Goal: Task Accomplishment & Management: Use online tool/utility

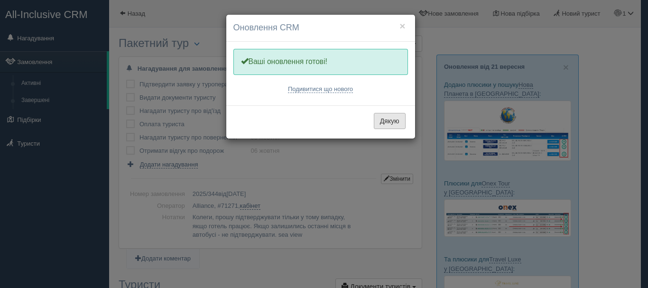
click at [393, 122] on button "Дякую" at bounding box center [390, 121] width 32 height 16
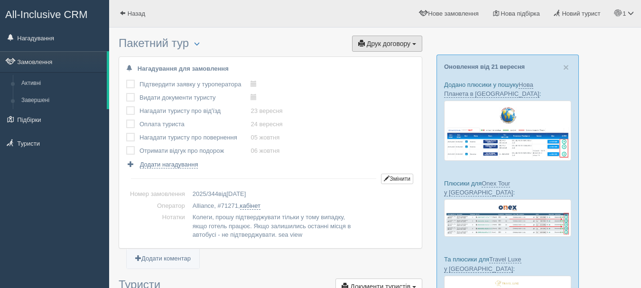
click at [375, 39] on button "Друк договору Друк" at bounding box center [387, 44] width 70 height 16
click at [374, 60] on link "Alliance" at bounding box center [384, 61] width 75 height 16
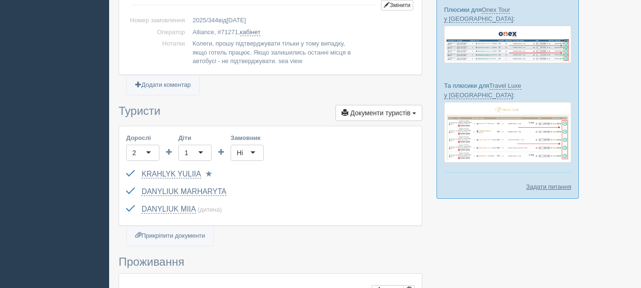
scroll to position [190, 0]
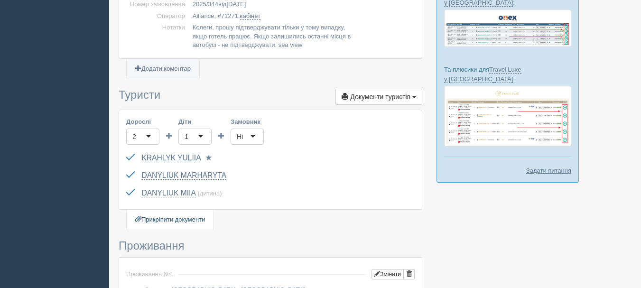
click at [185, 219] on link "Прикріпити документи" at bounding box center [170, 219] width 87 height 19
type input "C:\fakepath\ДОГОВІР №2025_344 на туристичне обслуговування.pdf"
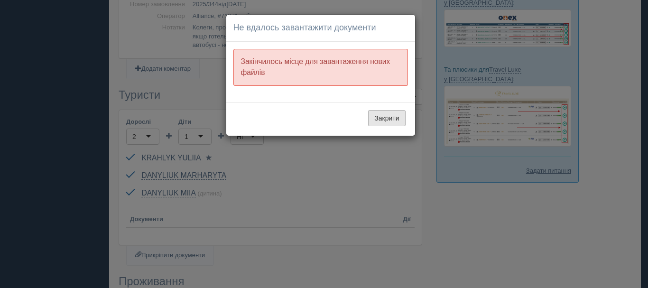
click at [378, 115] on button "Закрити" at bounding box center [386, 118] width 37 height 16
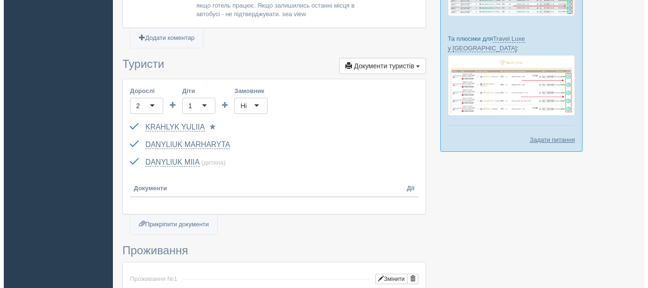
scroll to position [237, 0]
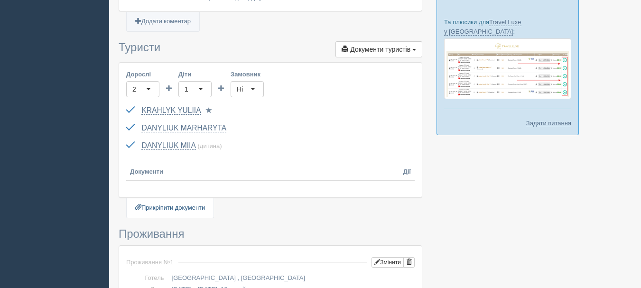
click at [198, 206] on link "Прикріпити документи" at bounding box center [170, 207] width 87 height 19
type input "C:\fakepath\ДОГОВІР №2025_344 на туристичне обслуговування.pdf"
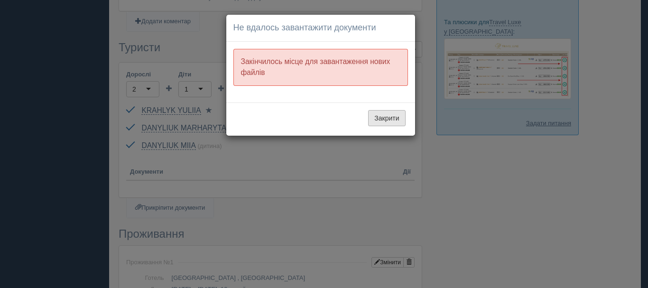
click at [382, 117] on button "Закрити" at bounding box center [386, 118] width 37 height 16
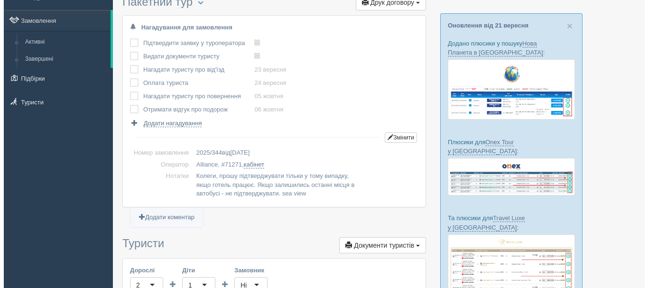
scroll to position [0, 0]
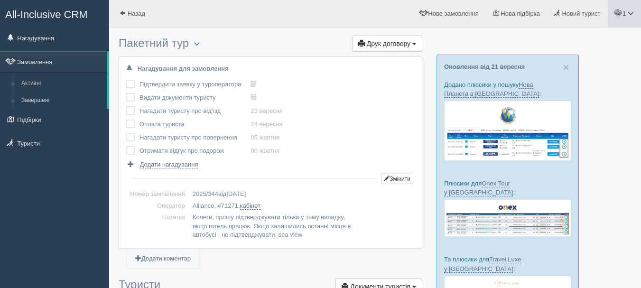
click at [622, 19] on link "1" at bounding box center [624, 13] width 33 height 27
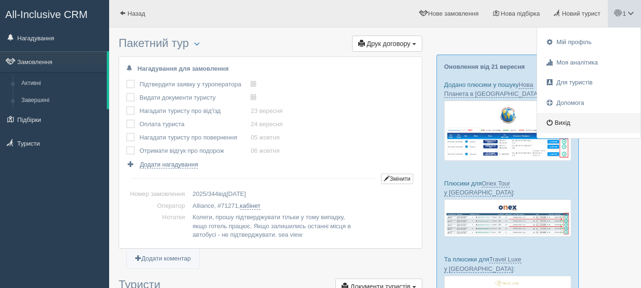
click at [577, 121] on link "Вихід" at bounding box center [588, 123] width 103 height 20
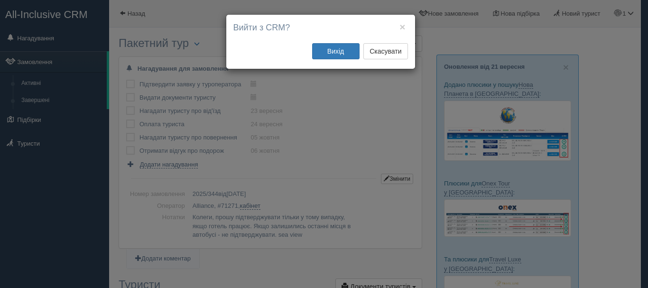
click at [343, 83] on div "× Вийти з CRM? Вихід Скасувати" at bounding box center [324, 144] width 648 height 288
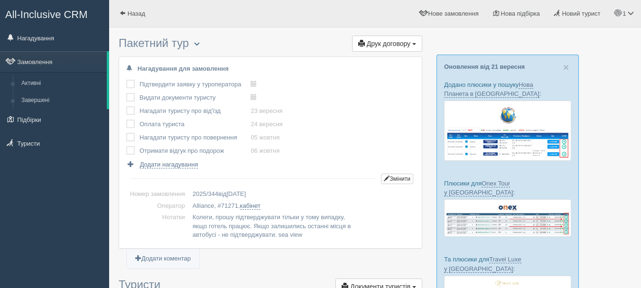
click at [200, 42] on span "button" at bounding box center [197, 44] width 6 height 6
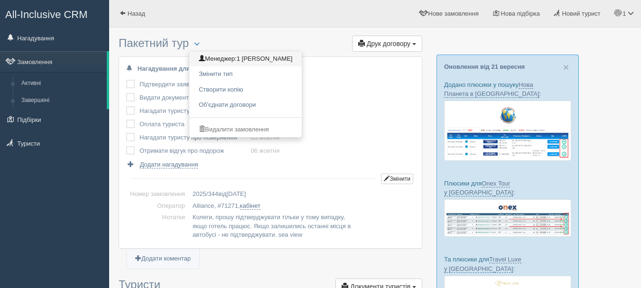
click at [251, 57] on span "1 [PERSON_NAME]" at bounding box center [265, 58] width 56 height 7
checkbox input "true"
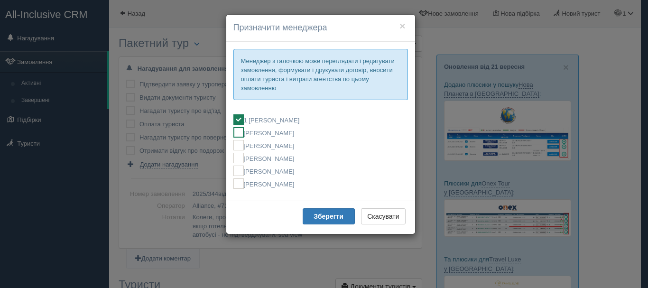
click at [270, 133] on label "[PERSON_NAME]" at bounding box center [320, 132] width 175 height 10
checkbox input "false"
checkbox input "true"
click at [320, 221] on button "Зберегти" at bounding box center [329, 216] width 52 height 16
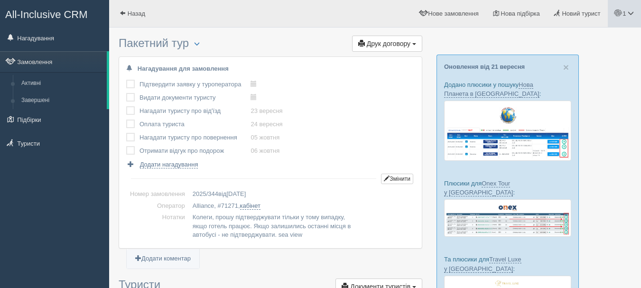
click at [627, 18] on link "1" at bounding box center [624, 13] width 33 height 27
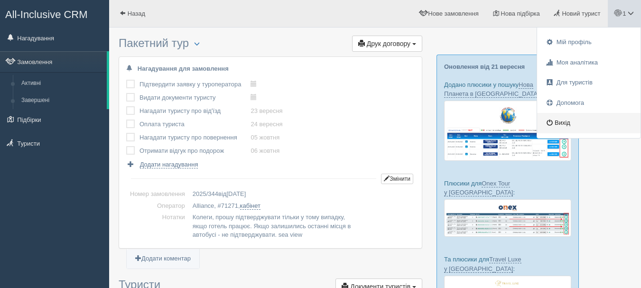
click at [575, 122] on link "Вихід" at bounding box center [588, 123] width 103 height 20
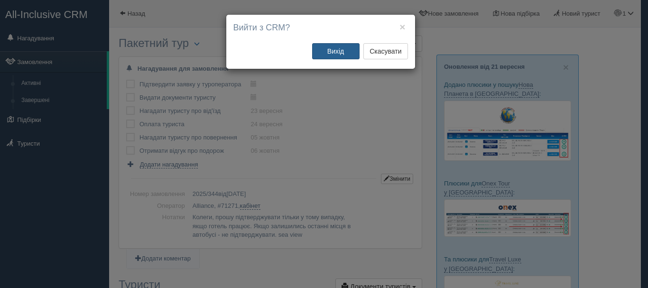
click at [328, 56] on button "Вихід" at bounding box center [335, 51] width 47 height 16
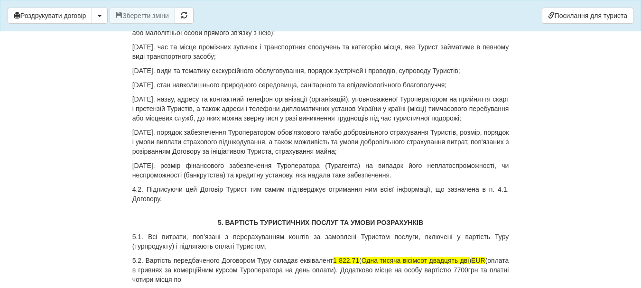
scroll to position [1423, 0]
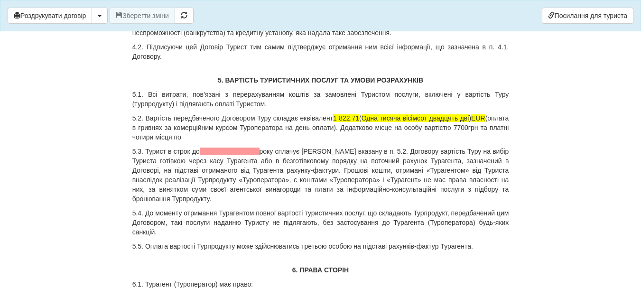
click at [373, 118] on p "5.2. Вартість передбаченого Договором Туру складає еквівалент 1 822.71 ( Одна т…" at bounding box center [320, 127] width 377 height 28
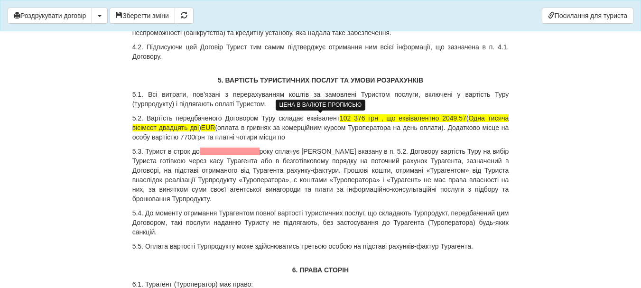
click at [484, 115] on span "Одна тисяча вісімсот двадцять дві" at bounding box center [320, 122] width 377 height 17
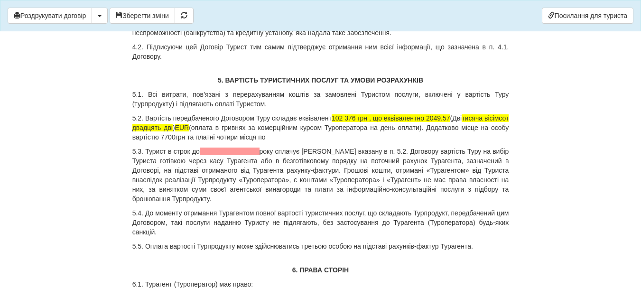
click at [509, 118] on p "5.2. Вартість передбаченого Договором Туру складає еквівалент 102 376 грн , що …" at bounding box center [320, 127] width 377 height 28
drag, startPoint x: 198, startPoint y: 128, endPoint x: 130, endPoint y: 127, distance: 67.9
drag, startPoint x: 446, startPoint y: 130, endPoint x: 454, endPoint y: 133, distance: 8.1
click at [454, 133] on p "5.2. Вартість передбаченого Договором Туру складає еквівалент 102 376 грн , що …" at bounding box center [320, 127] width 377 height 28
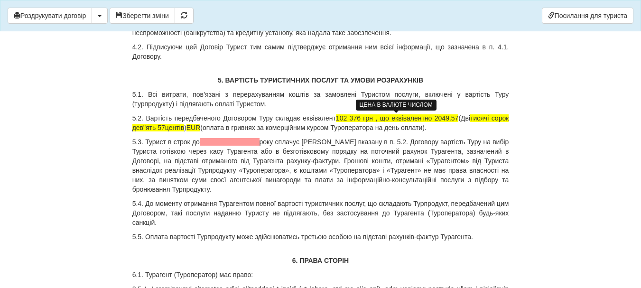
click at [360, 118] on span "102 376 грн , що еквівалентно 2049.57" at bounding box center [397, 118] width 123 height 8
click at [446, 116] on span "104 336 грн , що еквівалентно 2049.57" at bounding box center [397, 118] width 123 height 8
click at [454, 121] on span "104 336 грн , що еквівалентно 2088.57" at bounding box center [397, 118] width 123 height 8
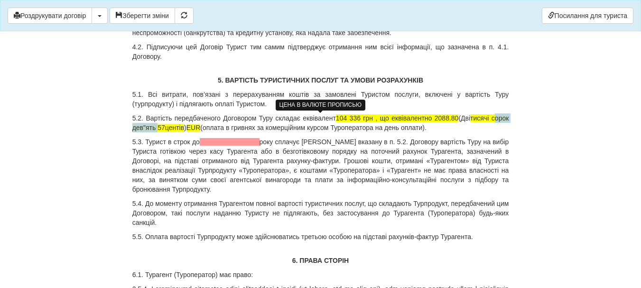
drag, startPoint x: 492, startPoint y: 117, endPoint x: 154, endPoint y: 129, distance: 337.5
click at [154, 129] on span "тисячі сорок дев"ять 57центів" at bounding box center [320, 122] width 377 height 17
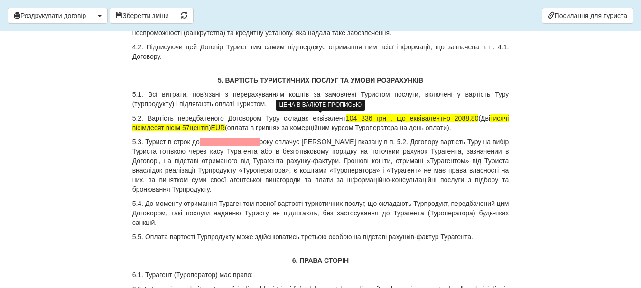
click at [188, 127] on span "тисячі вісімдесят вісім 57центів" at bounding box center [320, 122] width 377 height 17
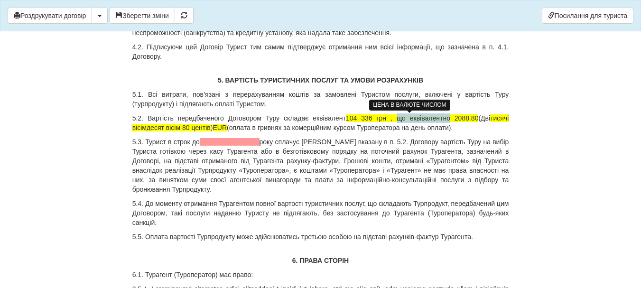
drag, startPoint x: 444, startPoint y: 118, endPoint x: 391, endPoint y: 120, distance: 52.2
click at [391, 120] on span "104 336 грн , що еквівалентно 2088.80" at bounding box center [412, 118] width 133 height 8
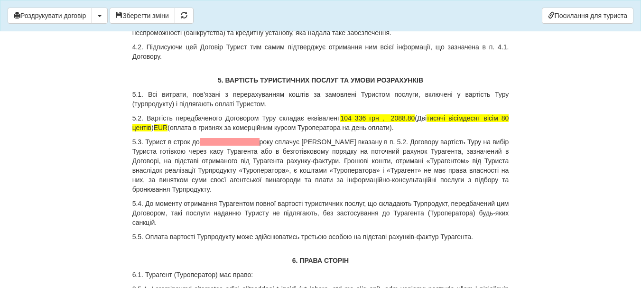
click at [410, 128] on p "5.2. Вартість передбаченого Договором Туру складає еквівалент 104 336 грн , 208…" at bounding box center [320, 122] width 377 height 19
drag, startPoint x: 340, startPoint y: 116, endPoint x: 375, endPoint y: 113, distance: 35.7
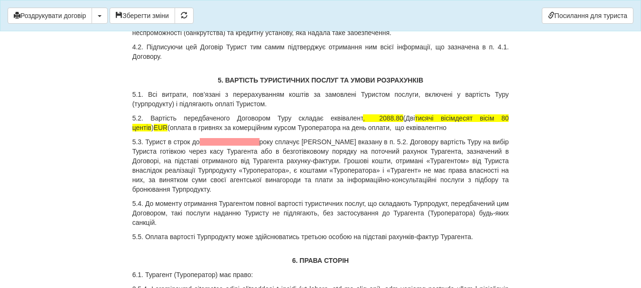
click at [420, 125] on p "5.2. Вартість передбаченого Договором Туру складає еквівалент , 2088.80 (Дві ти…" at bounding box center [320, 122] width 377 height 19
click at [335, 117] on p "5.2. Вартість передбаченого Договором Туру складає еквівалент , 2088.80 (Дві ти…" at bounding box center [320, 122] width 377 height 19
drag, startPoint x: 344, startPoint y: 120, endPoint x: 302, endPoint y: 118, distance: 41.8
click at [302, 118] on p "5.2. Вартість передбаченого Договором Туру складає еквівалент , 2088.80 (Дві ти…" at bounding box center [320, 122] width 377 height 19
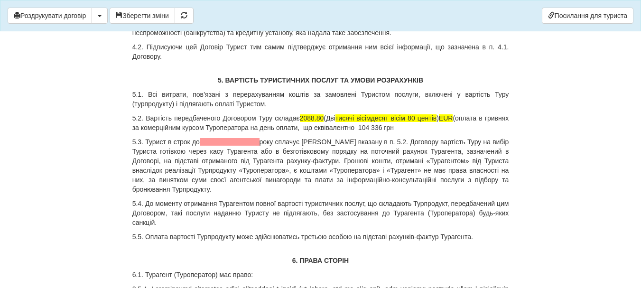
click at [428, 130] on p "5.2. Вартість передбаченого Договором Туру складає 2088.80 (Дві тисячі вісімдес…" at bounding box center [320, 122] width 377 height 19
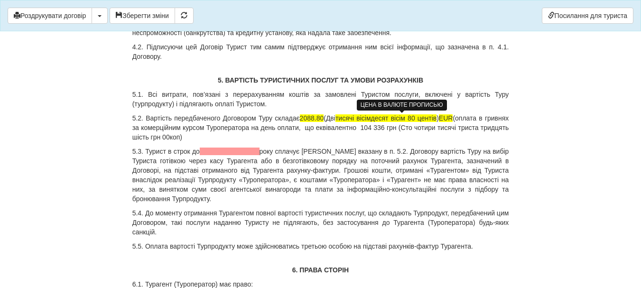
click at [423, 118] on span "тисячі вісімдесят вісім 80 центів" at bounding box center [385, 118] width 101 height 8
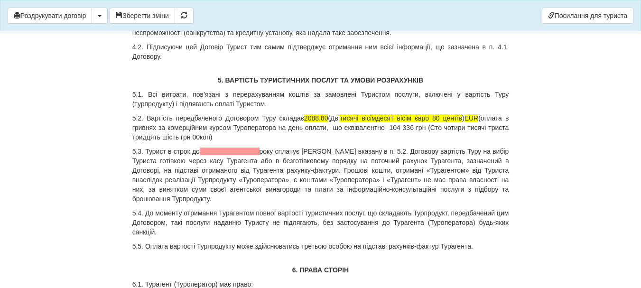
drag, startPoint x: 334, startPoint y: 128, endPoint x: 341, endPoint y: 136, distance: 10.4
click at [341, 136] on p "5.2. Вартість передбаченого Договором Туру складає 2088.80 (Дві тисячі вісімдес…" at bounding box center [320, 127] width 377 height 28
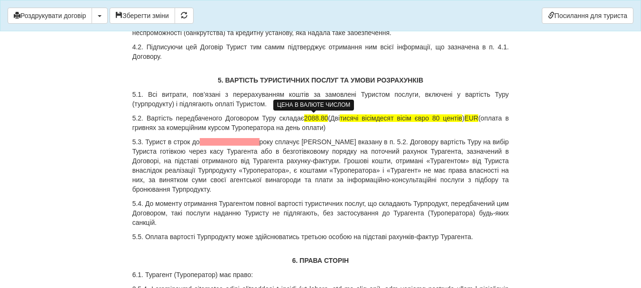
click at [316, 119] on span "2088.80" at bounding box center [316, 118] width 24 height 8
click at [325, 118] on span "2055.80" at bounding box center [316, 118] width 24 height 8
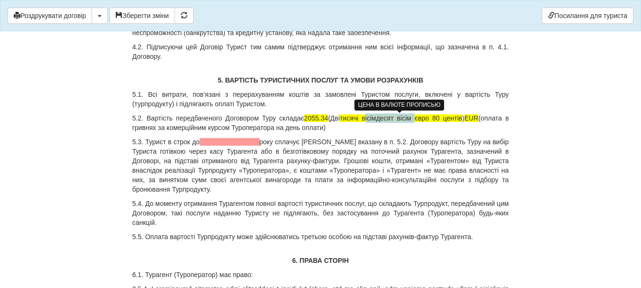
drag, startPoint x: 411, startPoint y: 118, endPoint x: 363, endPoint y: 119, distance: 47.5
click at [363, 119] on span "тисячі вісімдесят вісім євро 80 центів" at bounding box center [401, 118] width 122 height 8
click at [436, 119] on span "тисячі п"ятдесят п"ять євро 80 центів" at bounding box center [401, 118] width 124 height 8
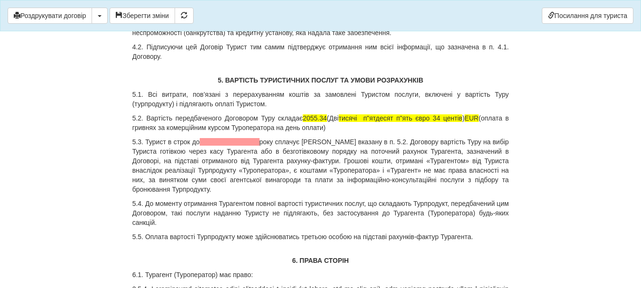
click at [332, 125] on p "5.2. Вартість передбаченого Договором Туру складає 2055.34 (Дві тисячі п"ятдеся…" at bounding box center [320, 122] width 377 height 19
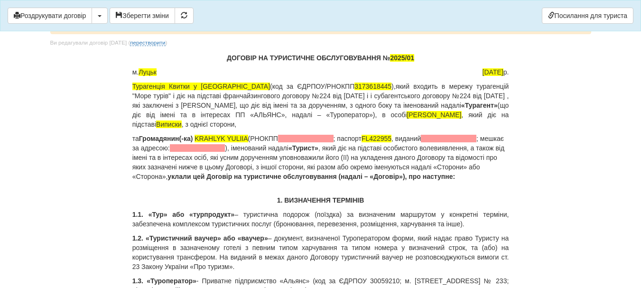
scroll to position [0, 0]
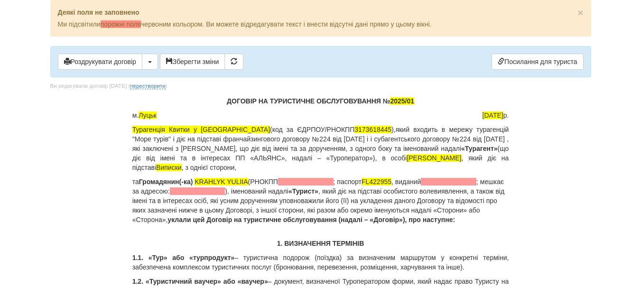
click at [417, 99] on p "ДОГОВІР НА ТУРИСТИЧНЕ ОБСЛУГОВУВАННЯ № 2025/01" at bounding box center [320, 100] width 377 height 9
click at [411, 100] on span "2025/01" at bounding box center [402, 101] width 24 height 8
click at [407, 100] on span "2025/1" at bounding box center [402, 101] width 20 height 8
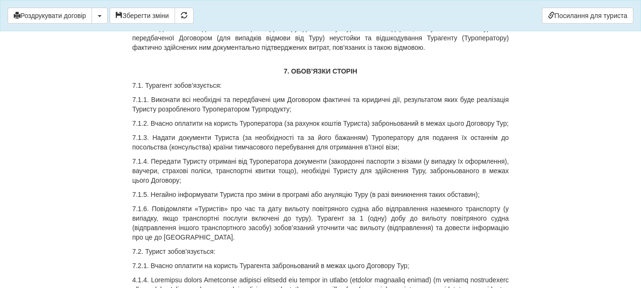
scroll to position [2182, 0]
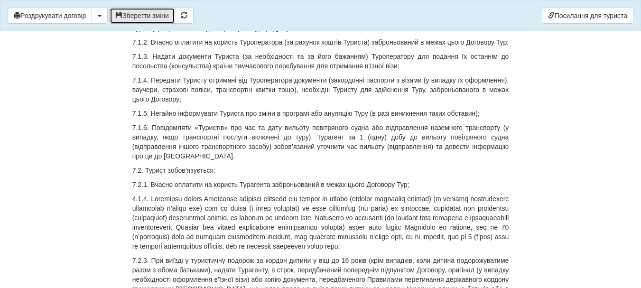
click at [122, 13] on span "button" at bounding box center [119, 15] width 7 height 7
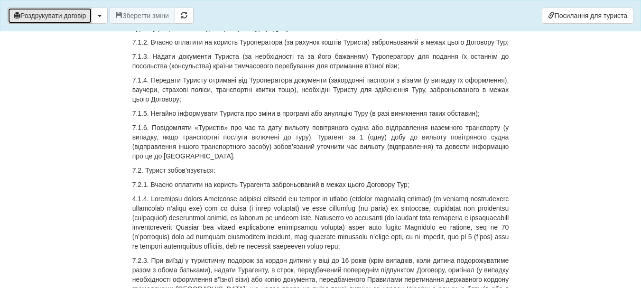
click at [85, 18] on button "Роздрукувати договір" at bounding box center [50, 16] width 84 height 16
